Goal: Navigation & Orientation: Find specific page/section

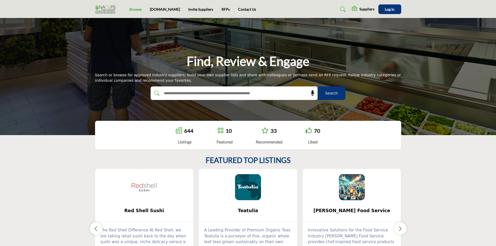
click at [136, 10] on link "Browse" at bounding box center [135, 9] width 12 height 4
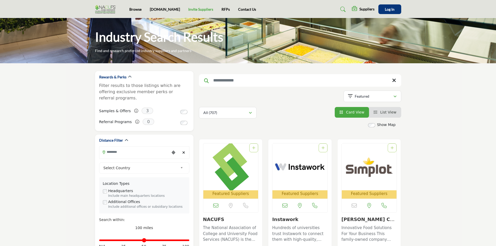
click at [188, 8] on link "Invite Suppliers" at bounding box center [200, 9] width 25 height 4
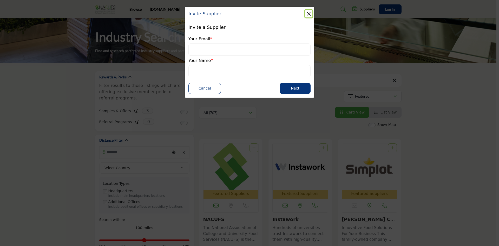
click at [306, 14] on button "Close" at bounding box center [308, 13] width 7 height 7
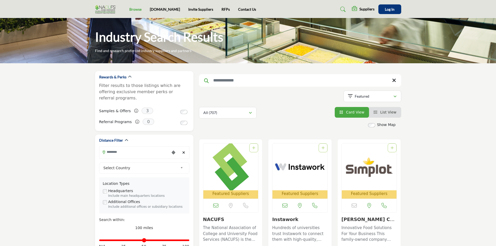
click at [133, 11] on link "Browse" at bounding box center [135, 9] width 12 height 4
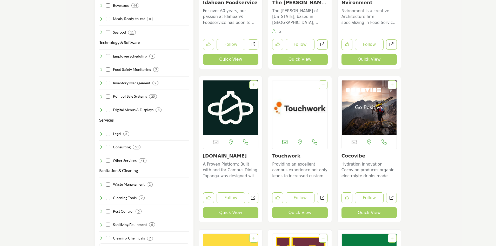
scroll to position [676, 0]
